Goal: Information Seeking & Learning: Compare options

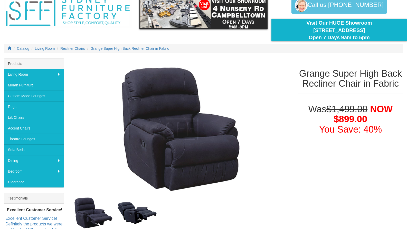
scroll to position [48, 0]
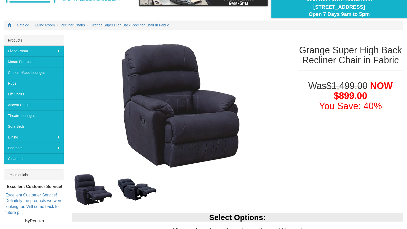
click at [139, 189] on img at bounding box center [137, 190] width 44 height 26
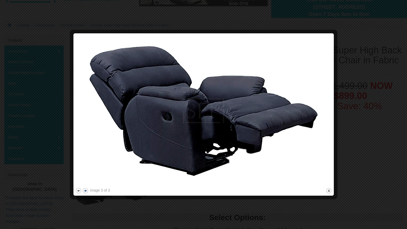
click at [87, 190] on button "next" at bounding box center [85, 191] width 6 height 6
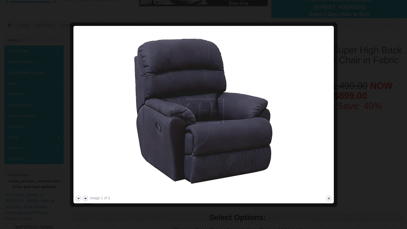
click at [87, 199] on button "next" at bounding box center [85, 198] width 6 height 6
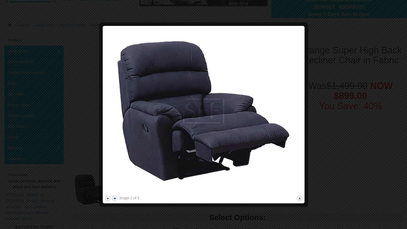
click at [114, 199] on button "next" at bounding box center [114, 198] width 6 height 6
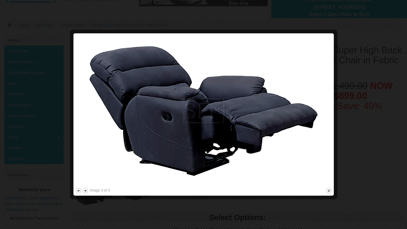
drag, startPoint x: 364, startPoint y: 189, endPoint x: 361, endPoint y: 187, distance: 3.9
click at [363, 189] on div at bounding box center [203, 114] width 407 height 229
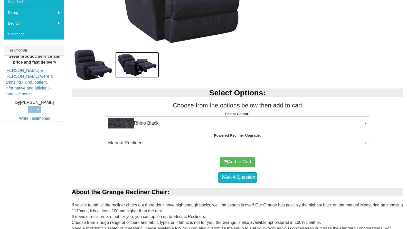
scroll to position [0, 0]
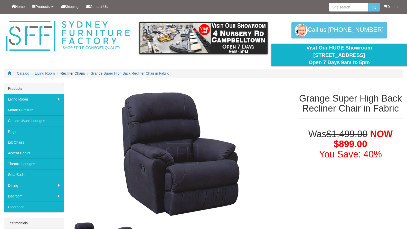
click at [74, 73] on span "Recliner Chairs" at bounding box center [72, 73] width 25 height 4
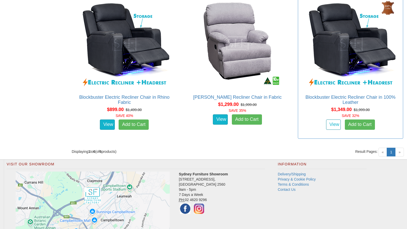
scroll to position [266, 0]
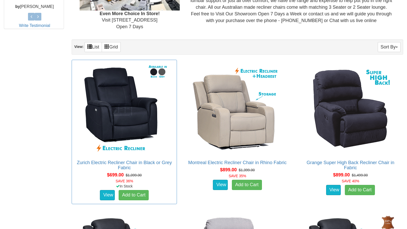
click at [120, 90] on img at bounding box center [124, 109] width 92 height 92
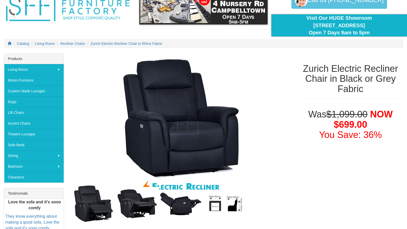
scroll to position [53, 0]
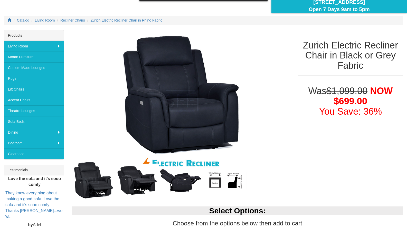
click at [237, 179] on img at bounding box center [225, 180] width 44 height 17
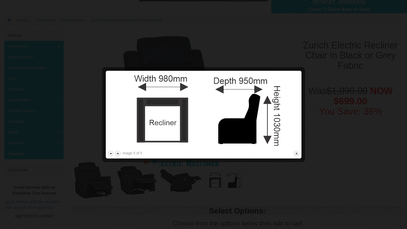
click at [355, 171] on div at bounding box center [203, 114] width 407 height 229
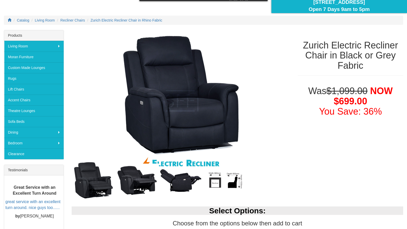
click at [86, 174] on img at bounding box center [94, 181] width 44 height 42
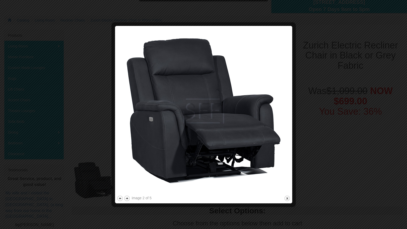
click at [346, 172] on div at bounding box center [203, 114] width 407 height 229
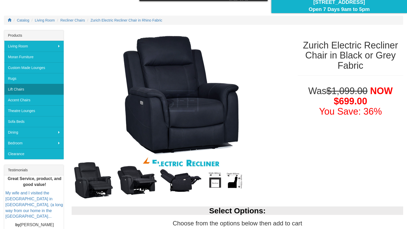
click at [18, 89] on link "Lift Chairs" at bounding box center [34, 89] width 60 height 11
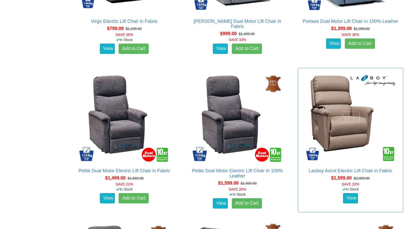
scroll to position [444, 0]
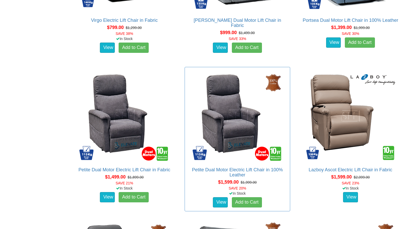
click at [243, 116] on img at bounding box center [237, 116] width 92 height 92
